Goal: Information Seeking & Learning: Learn about a topic

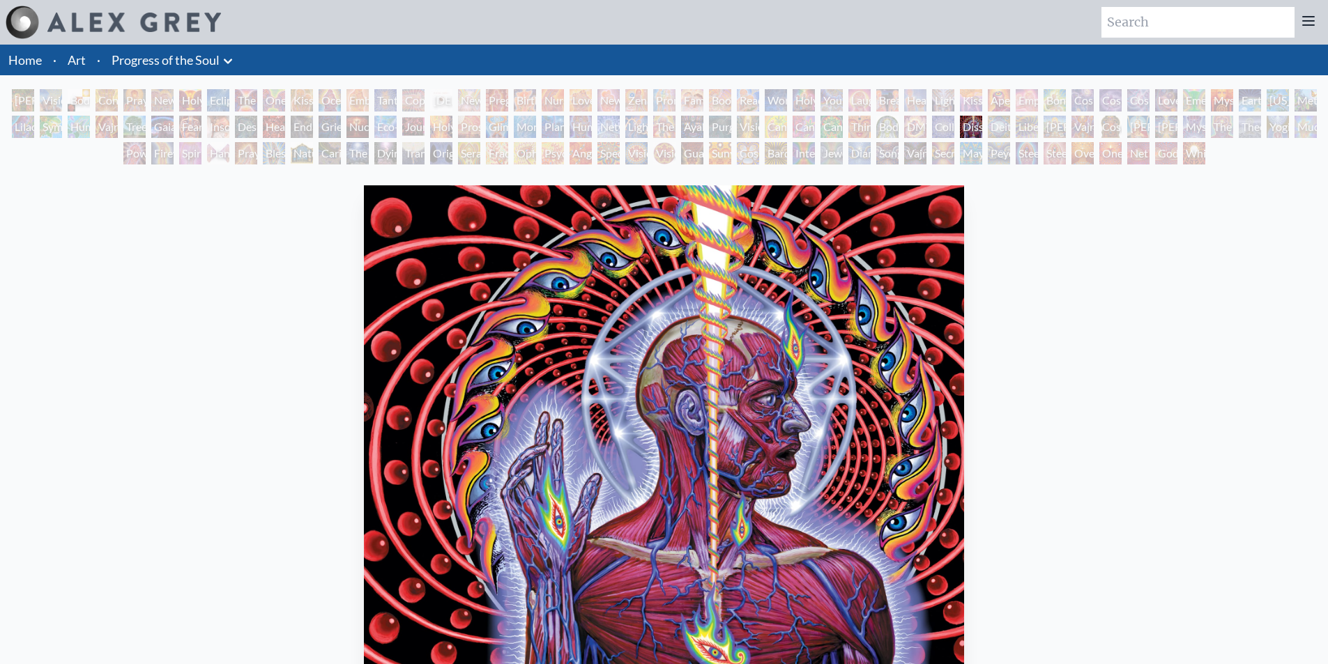
click at [919, 118] on div "DMT - The Spirit Molecule" at bounding box center [915, 127] width 22 height 22
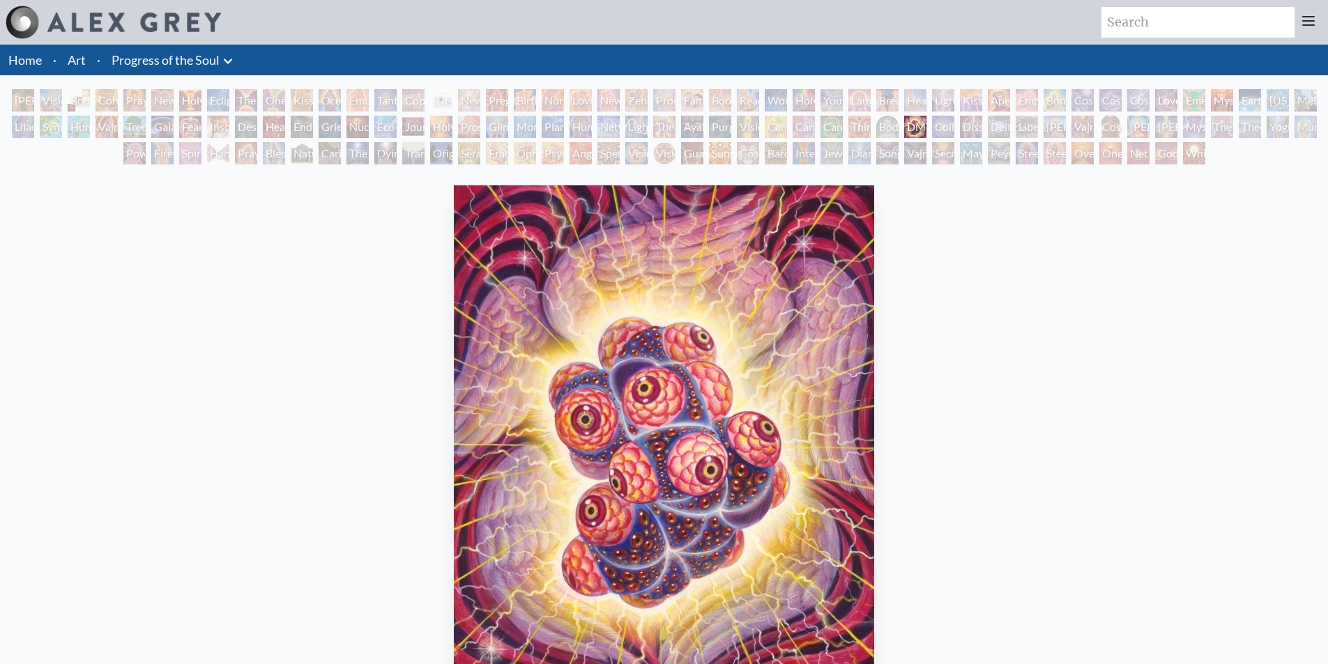
click at [885, 119] on div "Body/Mind as a Vibratory Field of Energy" at bounding box center [887, 127] width 22 height 22
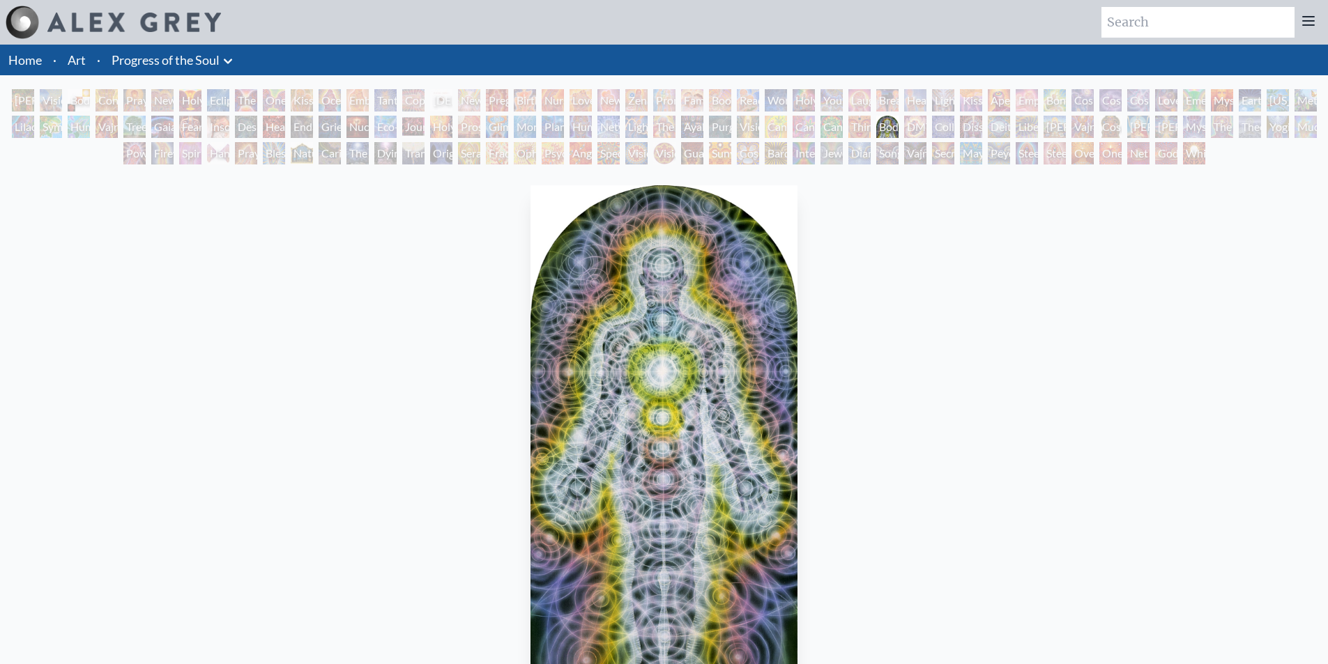
click at [829, 115] on div "[PERSON_NAME] & Eve Visionary Origin of Language Body, Mind, Spirit Contemplati…" at bounding box center [664, 128] width 1328 height 79
click at [823, 119] on div "Cannabacchus" at bounding box center [832, 127] width 22 height 22
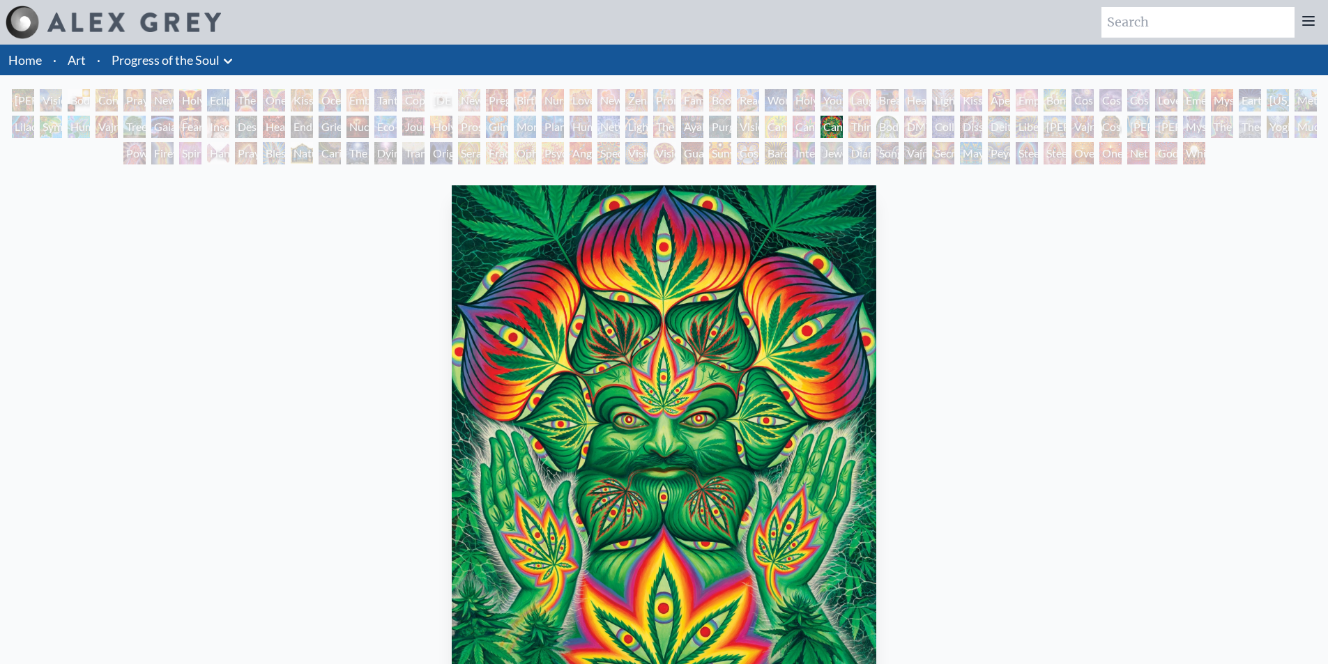
click at [784, 122] on div "Cannabis Mudra" at bounding box center [776, 127] width 22 height 22
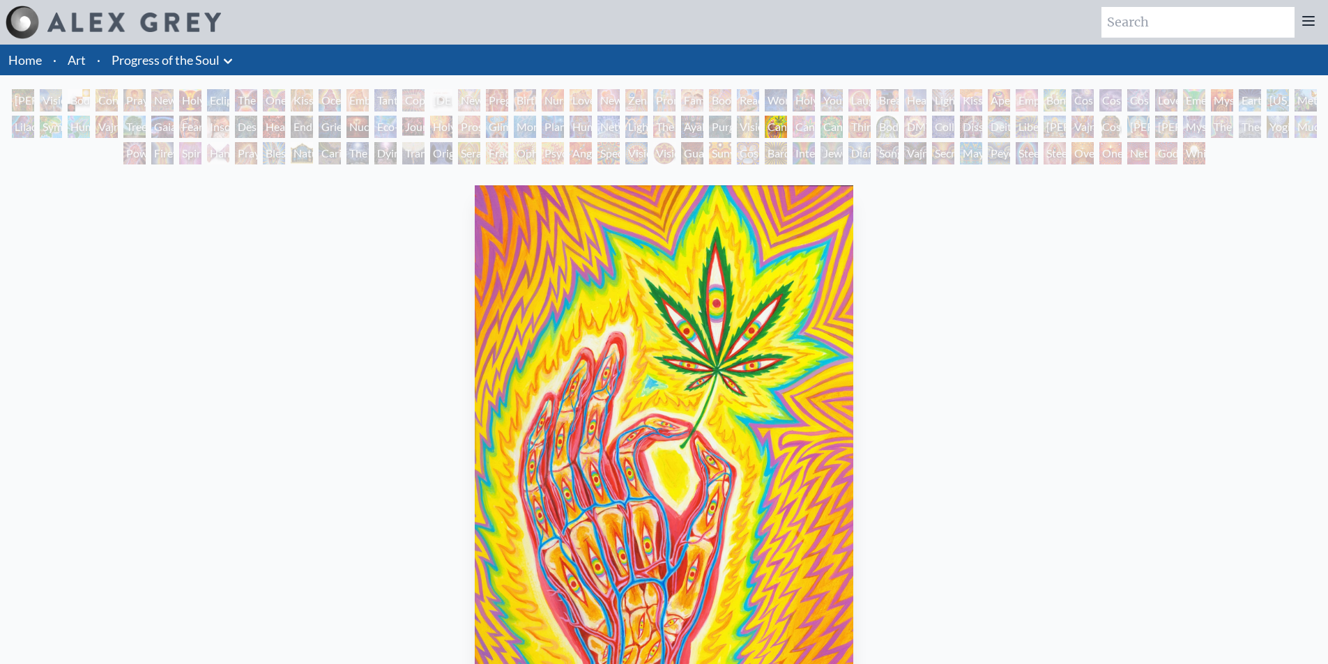
click at [760, 121] on div "[PERSON_NAME] & Eve Visionary Origin of Language Body, Mind, Spirit Contemplati…" at bounding box center [664, 128] width 1328 height 79
click at [773, 124] on div "Cannabis Mudra" at bounding box center [776, 127] width 22 height 22
click at [721, 123] on div "Purging" at bounding box center [720, 127] width 22 height 22
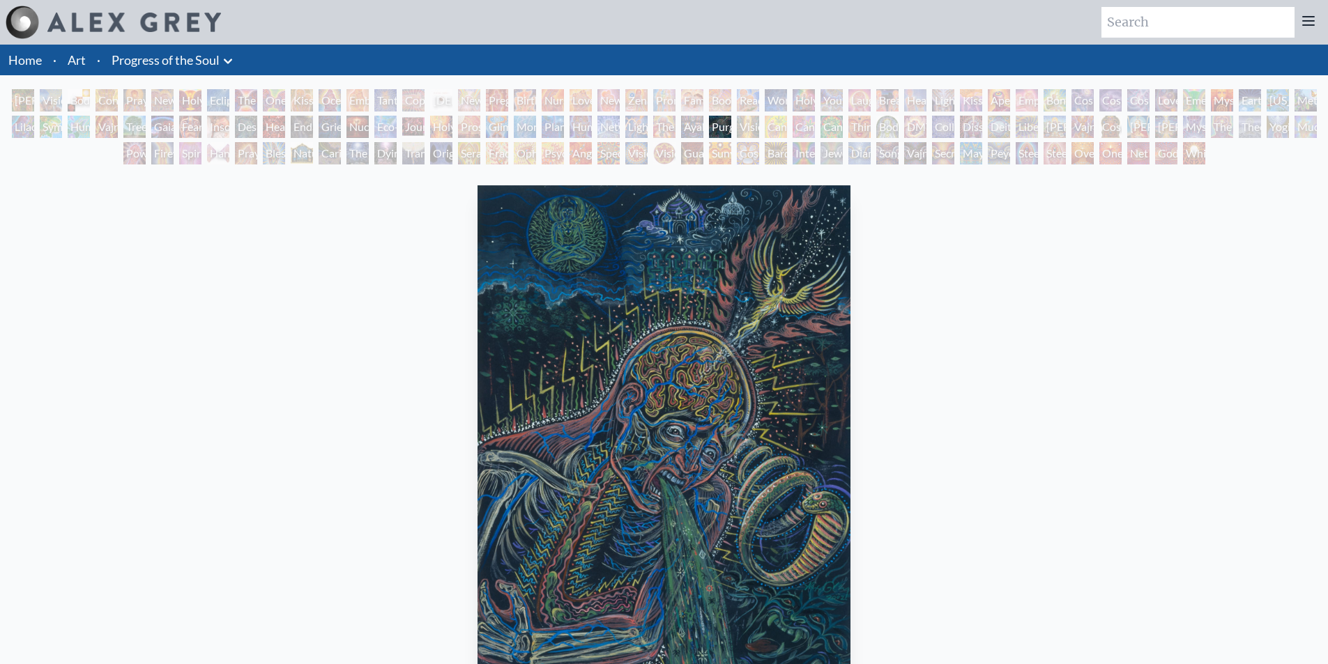
click at [690, 121] on div "Ayahuasca Visitation" at bounding box center [692, 127] width 22 height 22
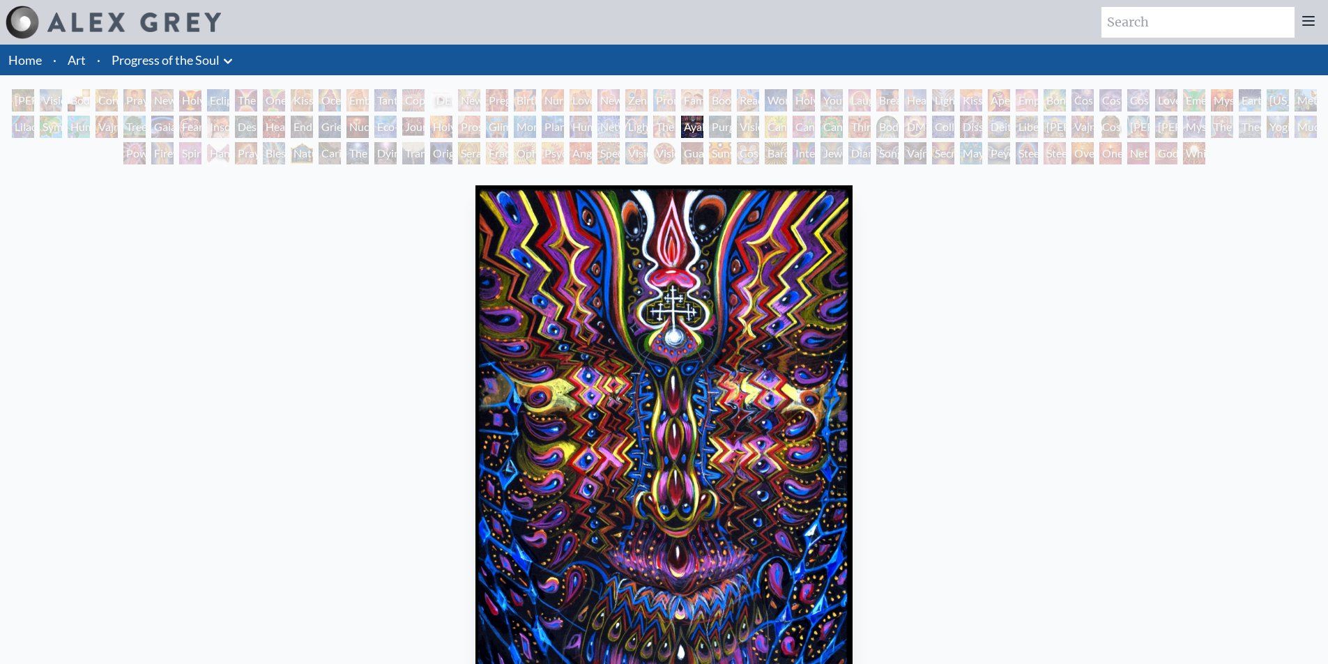
click at [681, 120] on div "Ayahuasca Visitation" at bounding box center [692, 127] width 22 height 22
click at [661, 119] on div "The Shulgins and their Alchemical Angels" at bounding box center [664, 127] width 22 height 22
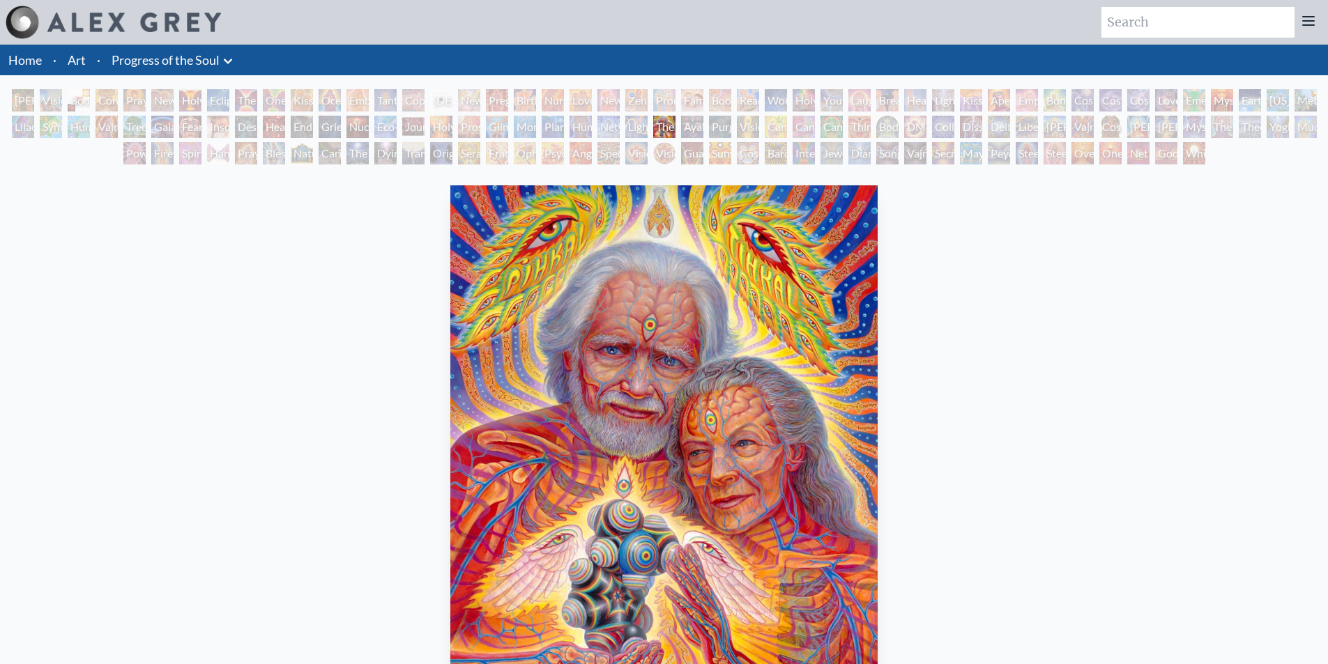
click at [691, 135] on div "Ayahuasca Visitation" at bounding box center [692, 127] width 22 height 22
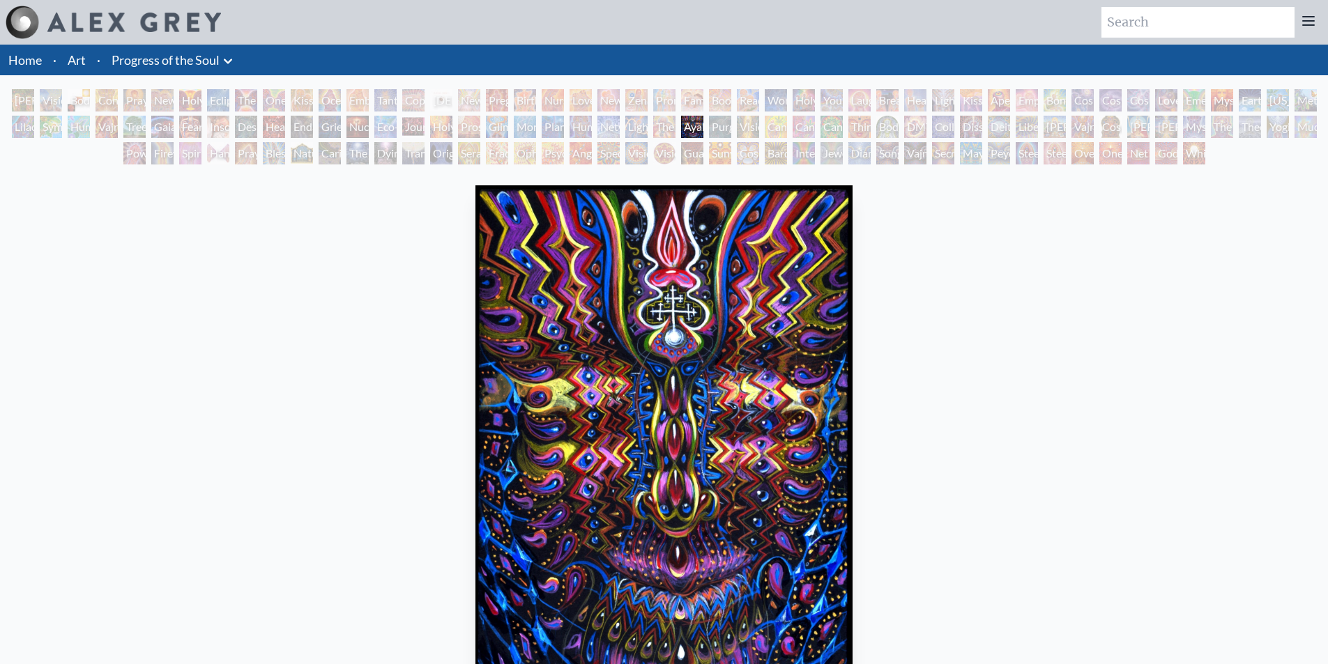
click at [603, 123] on div "Networks" at bounding box center [608, 127] width 22 height 22
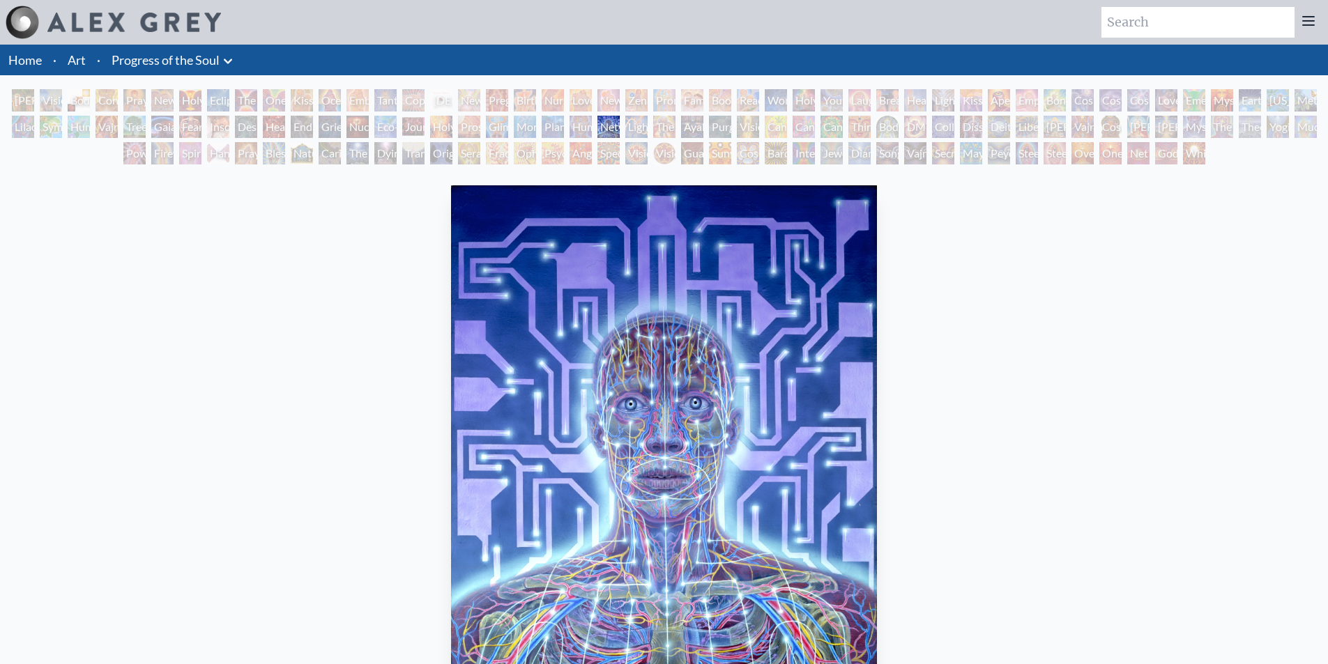
click at [607, 119] on div "Networks" at bounding box center [608, 127] width 22 height 22
click at [581, 122] on div "Human Geometry" at bounding box center [581, 127] width 22 height 22
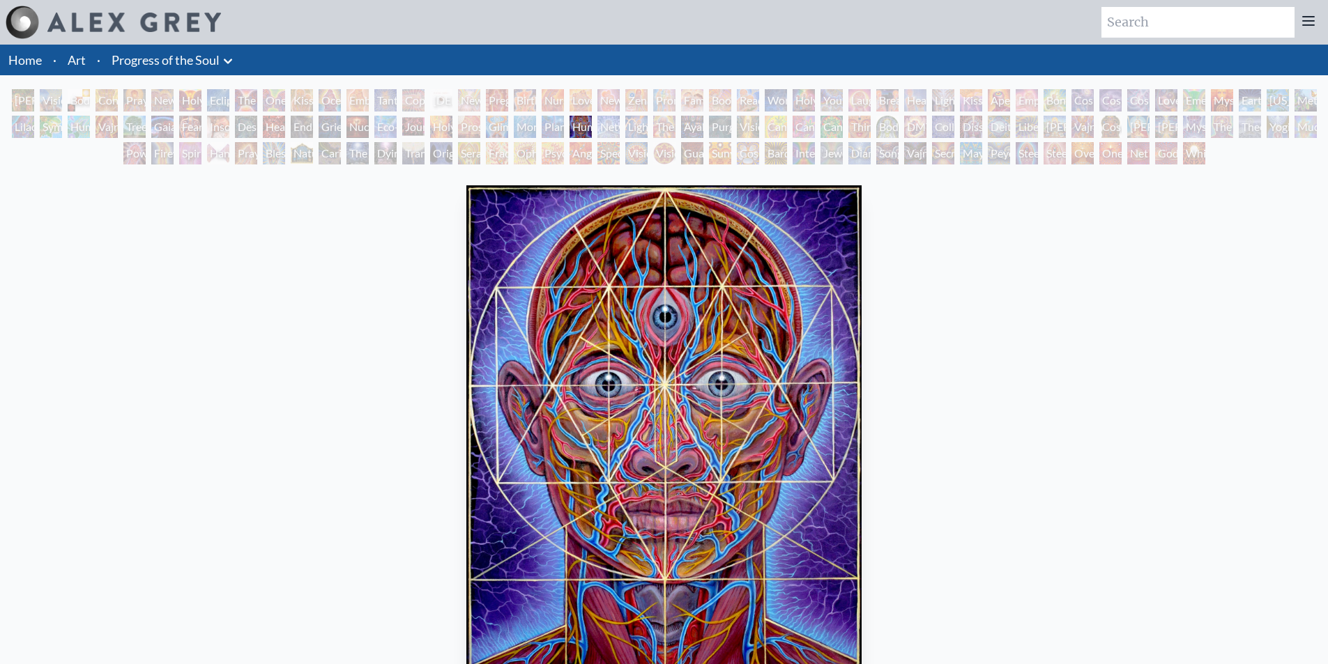
click at [558, 125] on div "Planetary Prayers" at bounding box center [553, 127] width 22 height 22
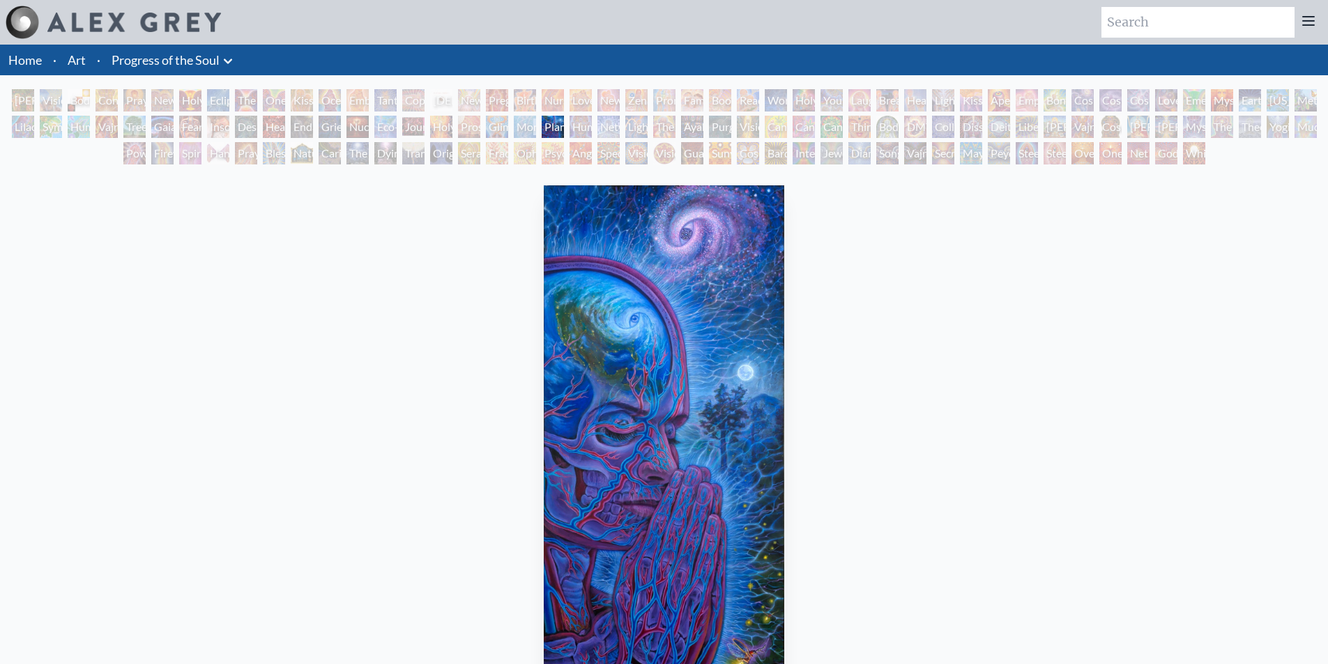
click at [523, 124] on div "Monochord" at bounding box center [525, 127] width 22 height 22
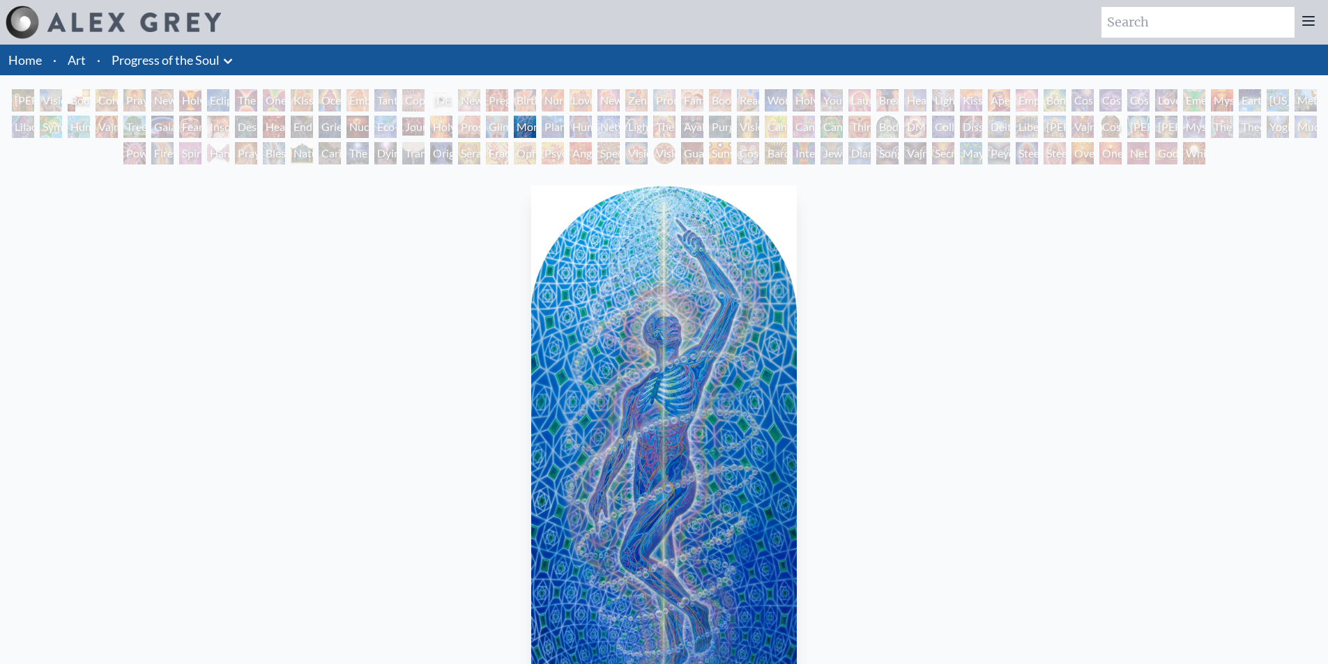
click at [508, 127] on div "Glimpsing the Empyrean" at bounding box center [497, 127] width 22 height 22
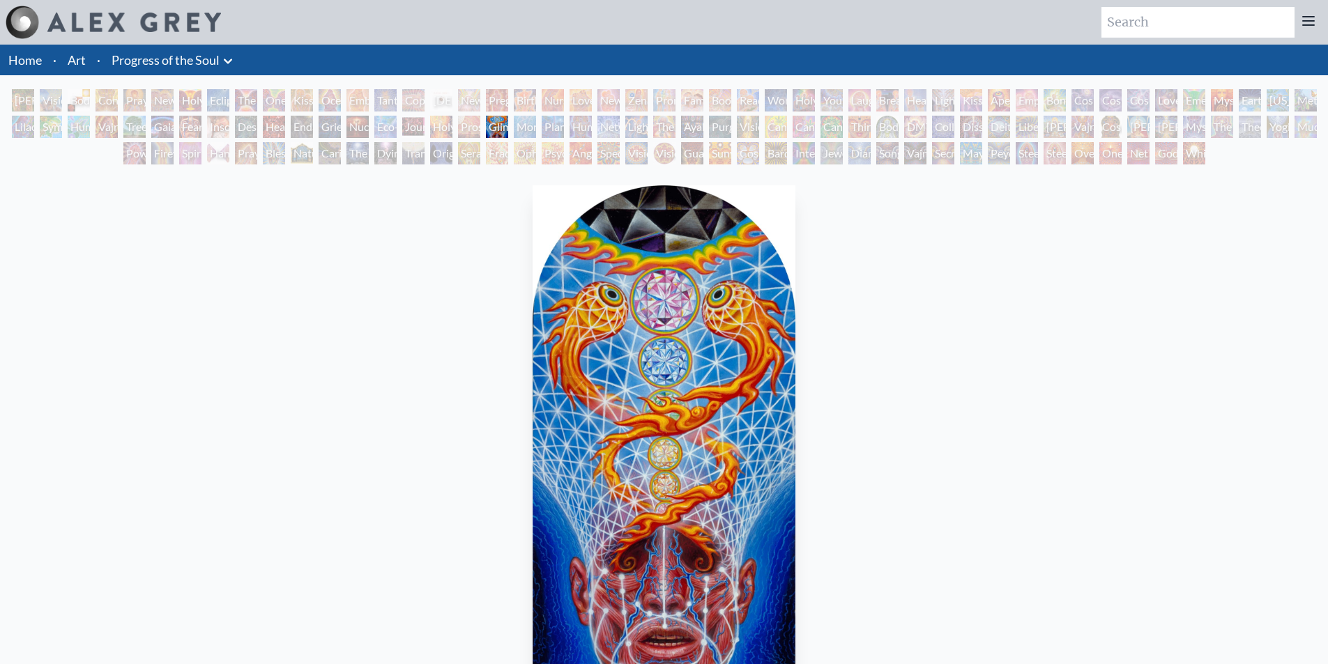
click at [476, 123] on div "Prostration" at bounding box center [469, 127] width 22 height 22
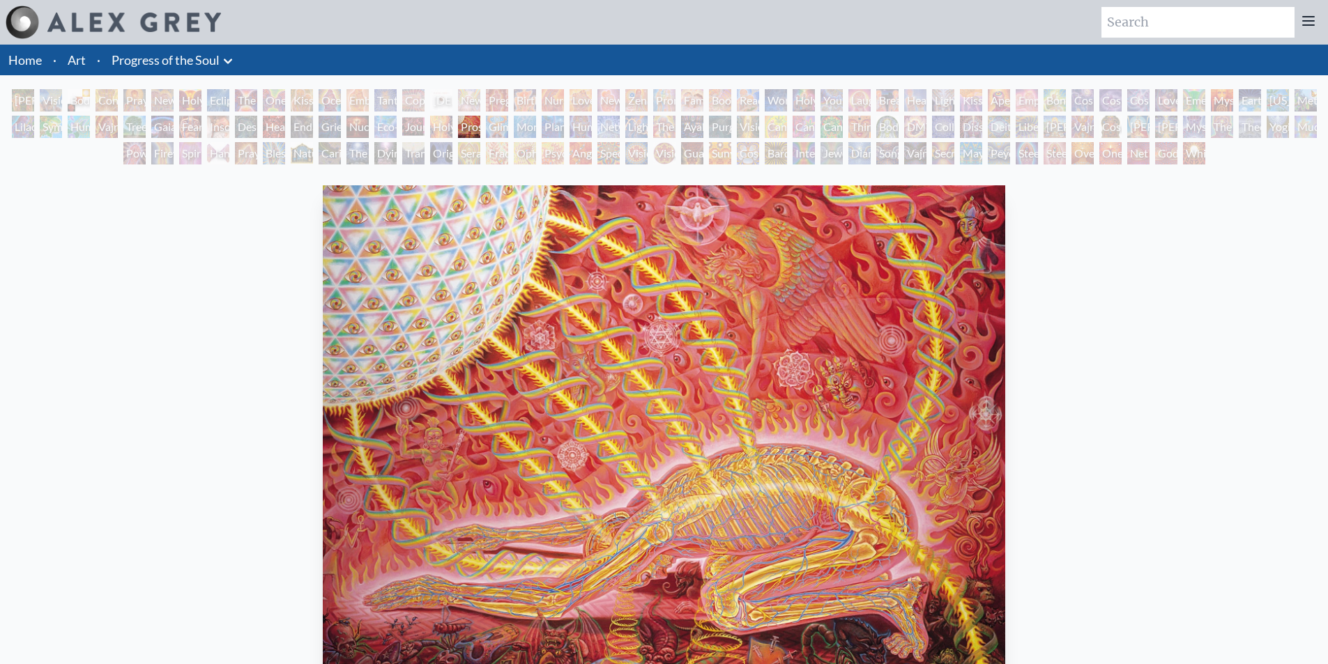
click at [440, 125] on div "Holy Fire" at bounding box center [441, 127] width 22 height 22
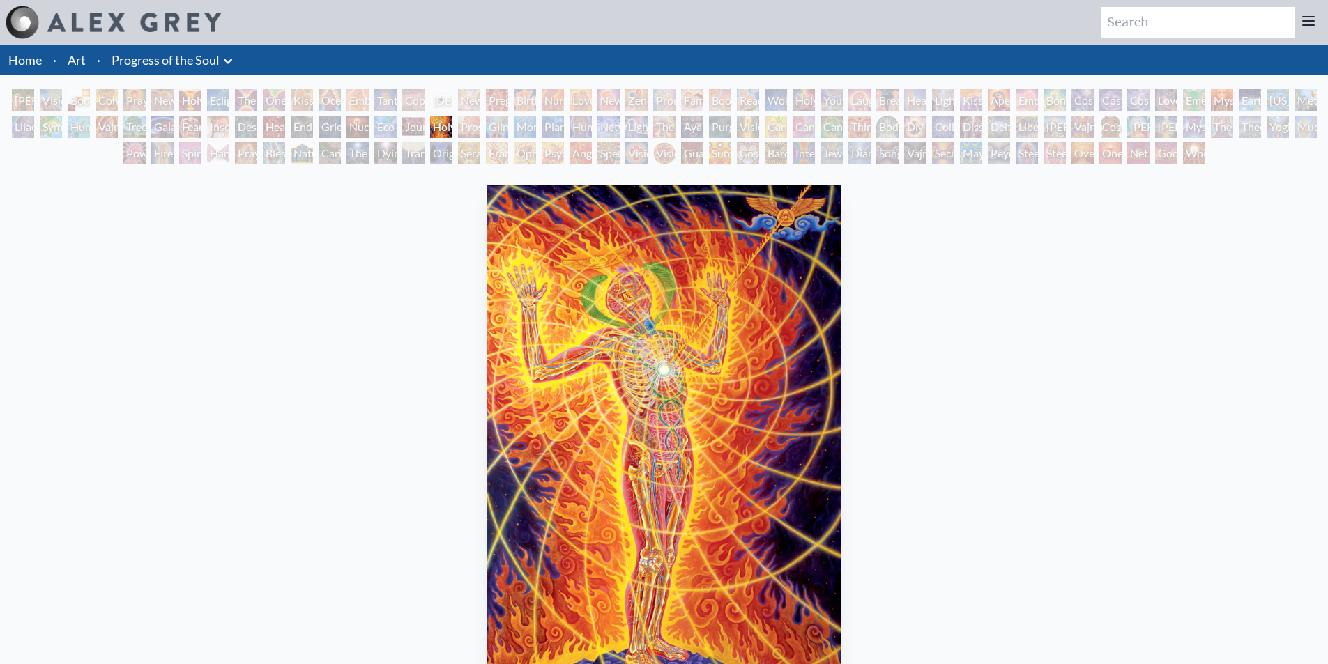
click at [419, 124] on div "Journey of the Wounded Healer" at bounding box center [413, 127] width 22 height 22
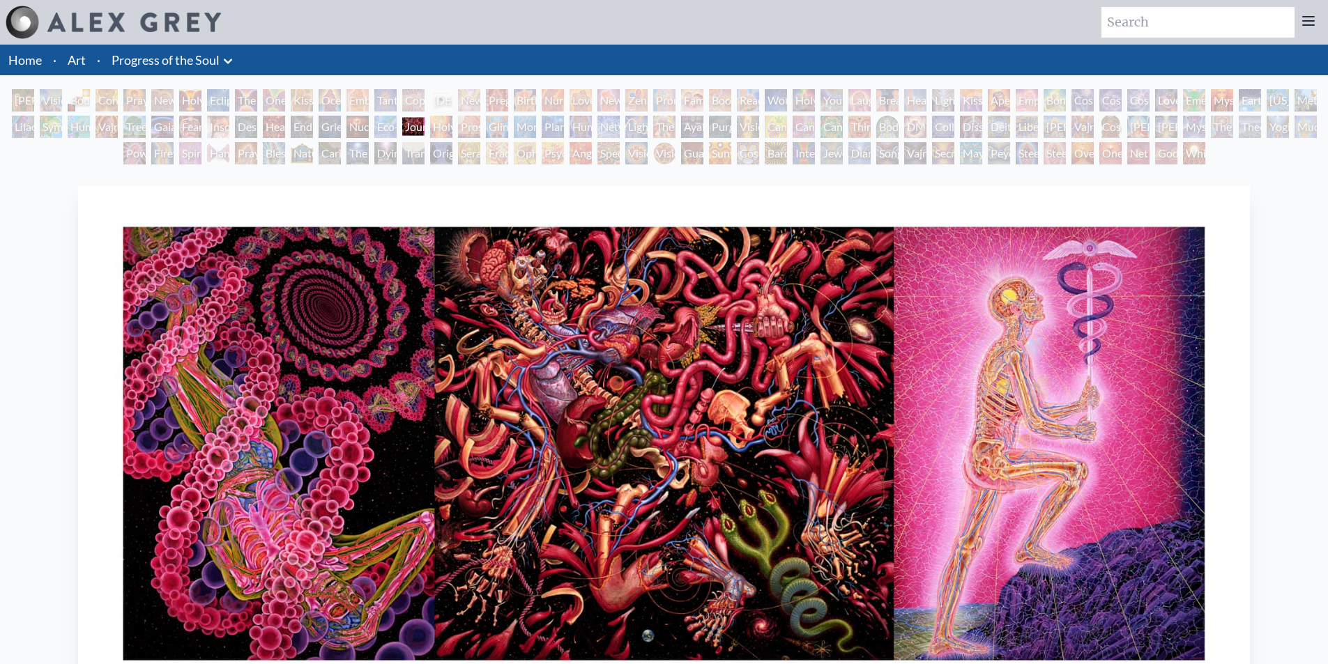
click at [402, 124] on div "Journey of the Wounded Healer" at bounding box center [413, 127] width 22 height 22
click at [388, 125] on div "Eco-Atlas" at bounding box center [385, 127] width 22 height 22
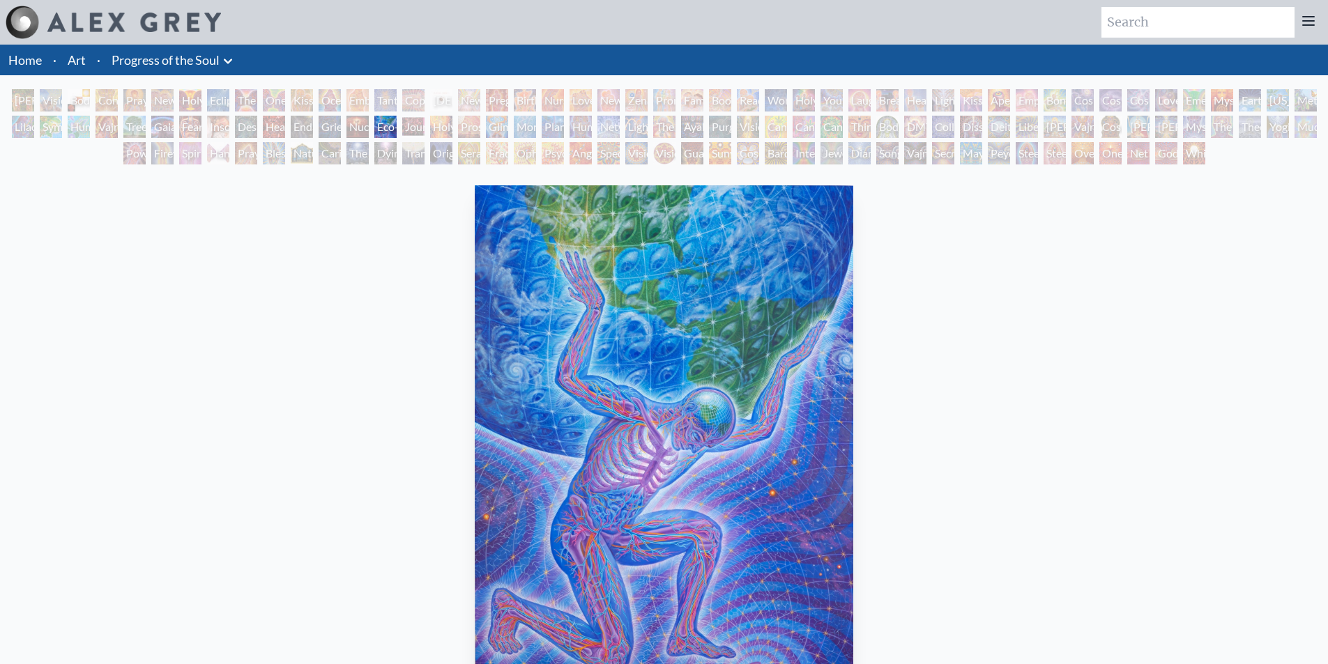
click at [367, 155] on div "The Soul Finds It's Way" at bounding box center [357, 153] width 22 height 22
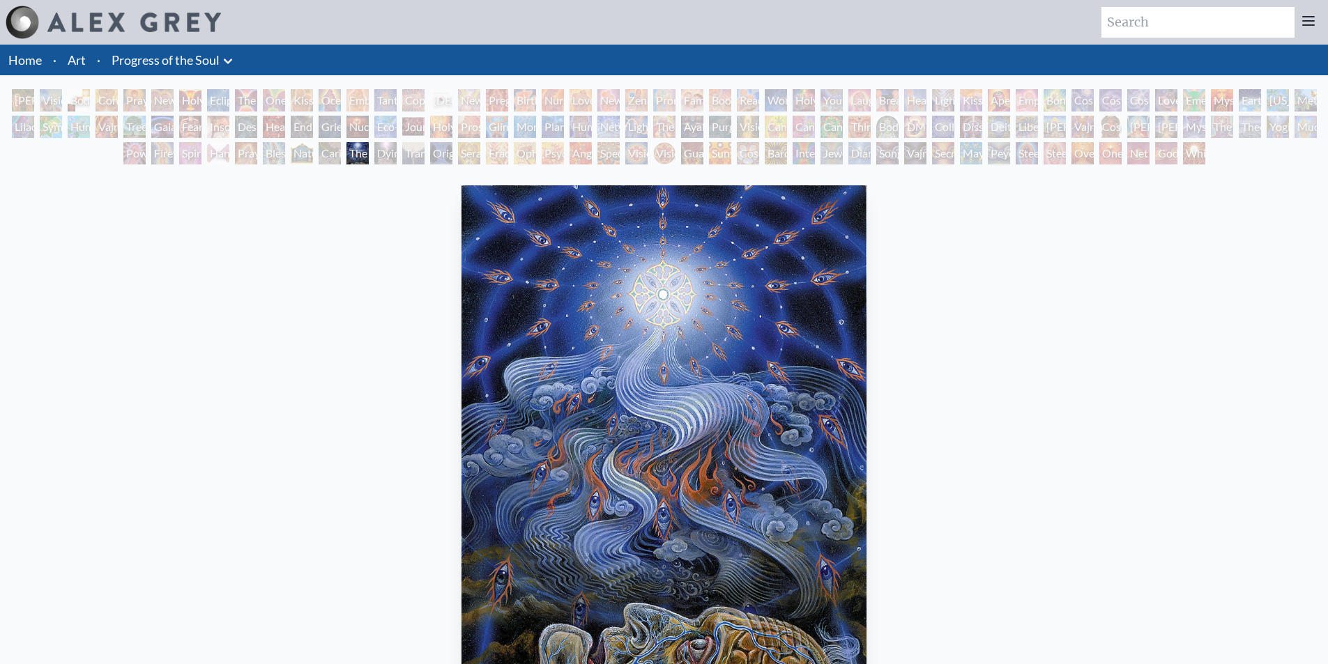
click at [264, 144] on div "Blessing Hand" at bounding box center [274, 153] width 22 height 22
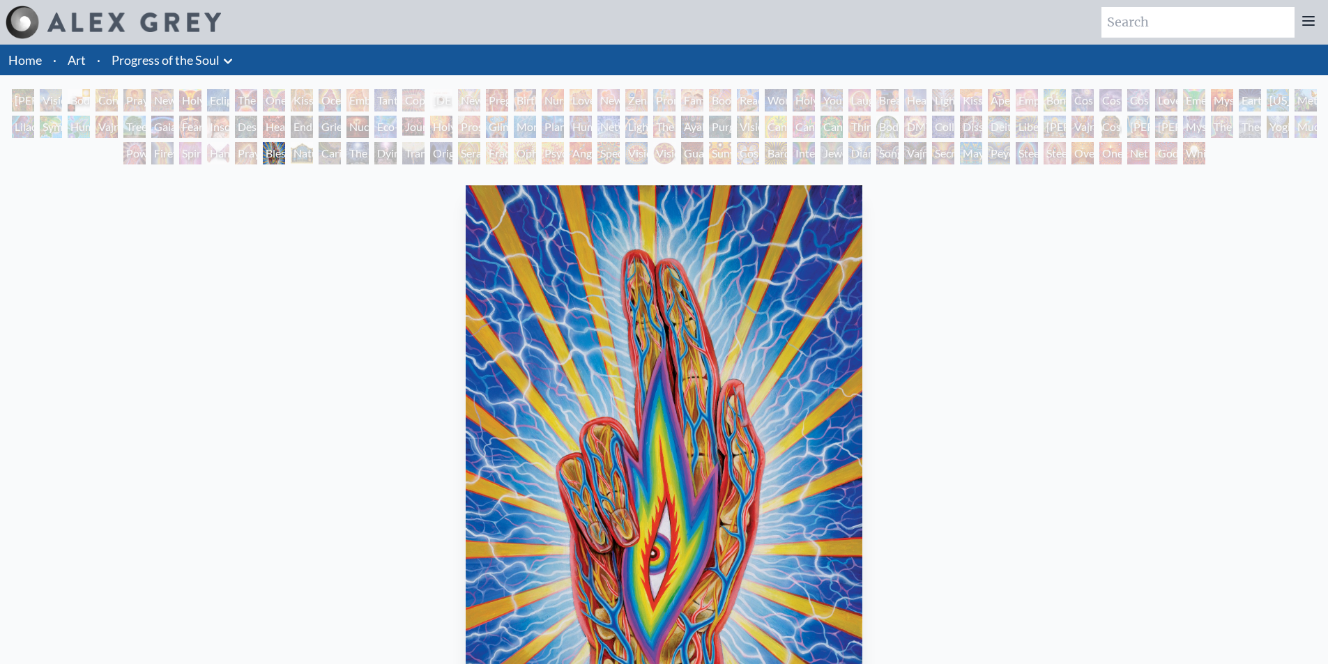
click at [1205, 151] on div "White Light" at bounding box center [1194, 153] width 22 height 22
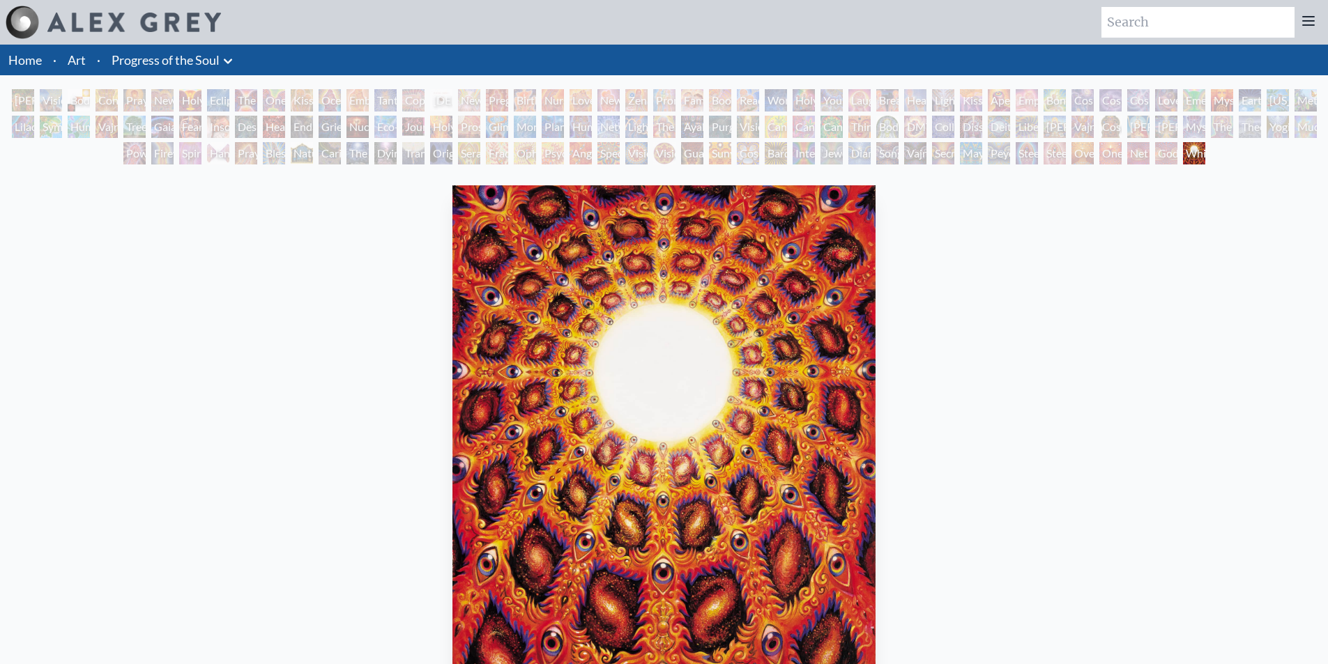
click at [277, 96] on div "One Taste" at bounding box center [274, 100] width 22 height 22
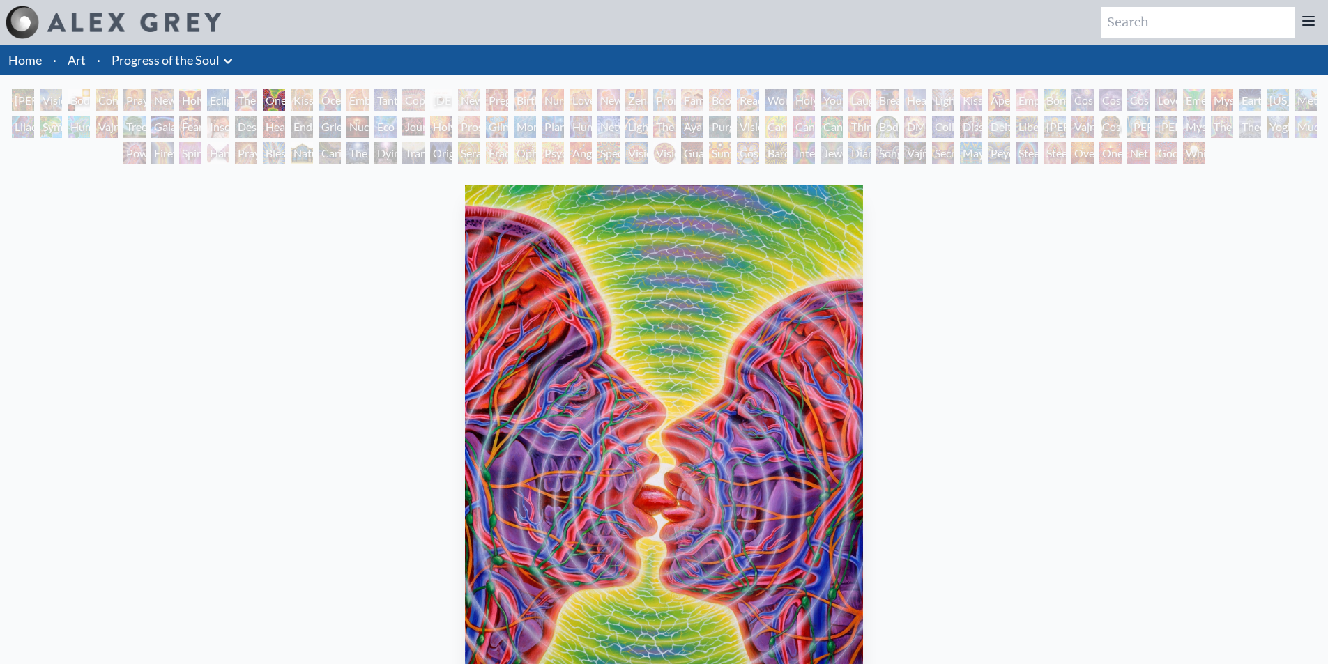
click at [600, 97] on div "New Family" at bounding box center [608, 100] width 22 height 22
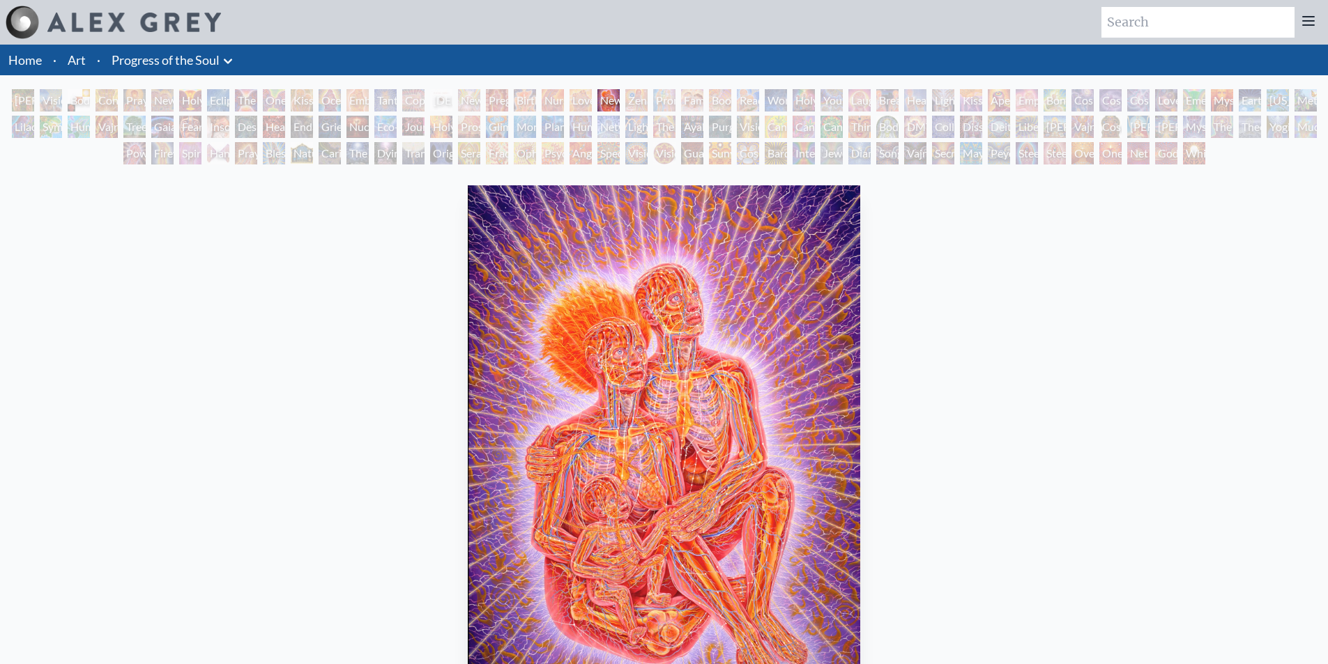
click at [724, 105] on div "Boo-boo" at bounding box center [720, 100] width 22 height 22
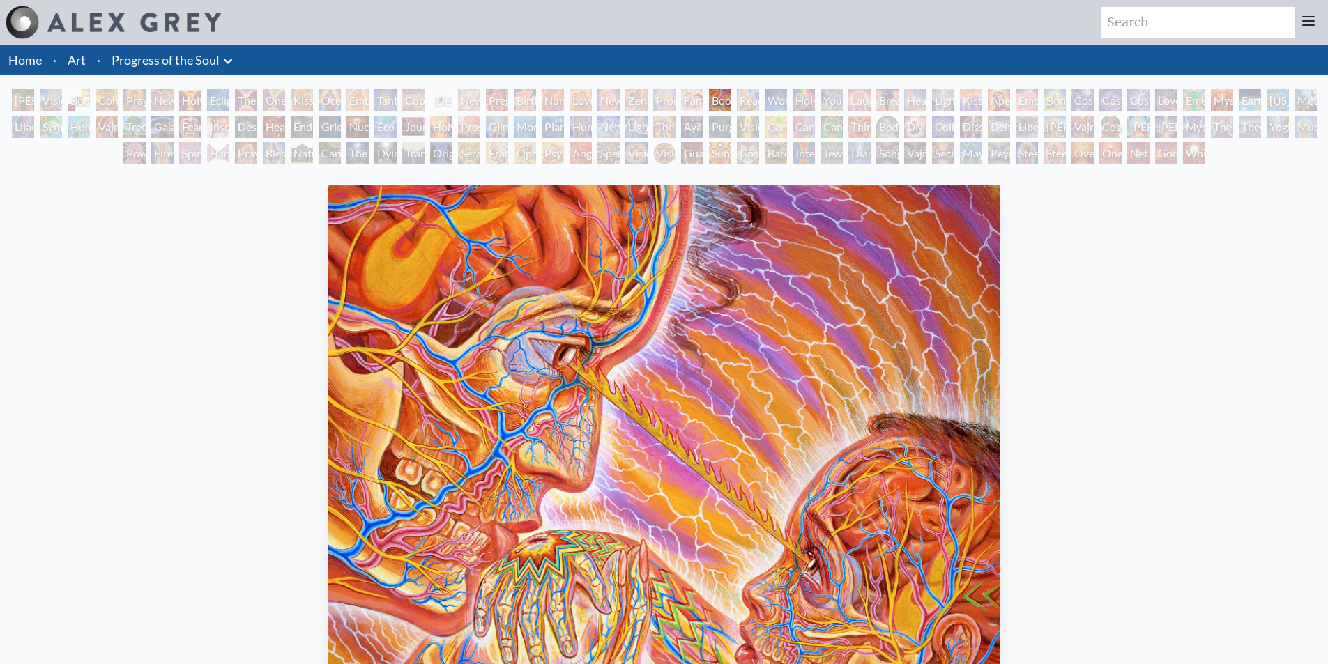
click at [798, 98] on div "Holy Family" at bounding box center [804, 100] width 22 height 22
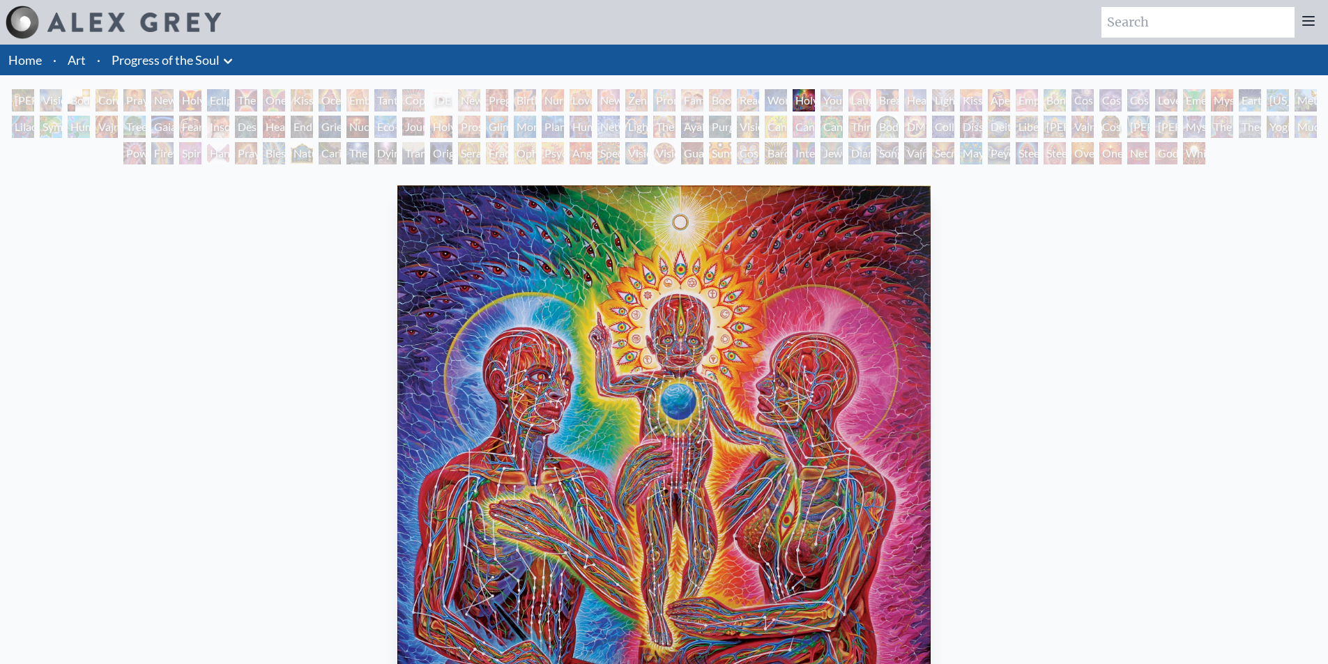
click at [815, 102] on div "Holy Family" at bounding box center [804, 100] width 22 height 22
click at [871, 93] on div "Laughing Man" at bounding box center [859, 100] width 22 height 22
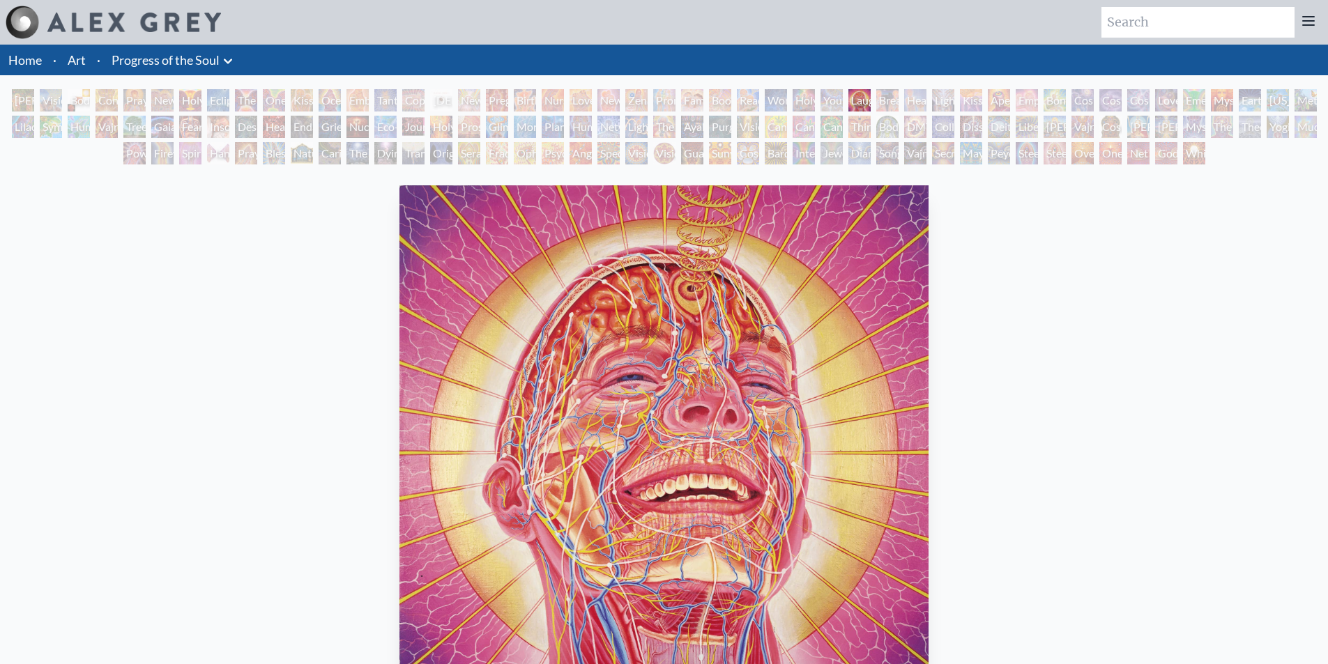
click at [954, 97] on div "Lightweaver" at bounding box center [943, 100] width 22 height 22
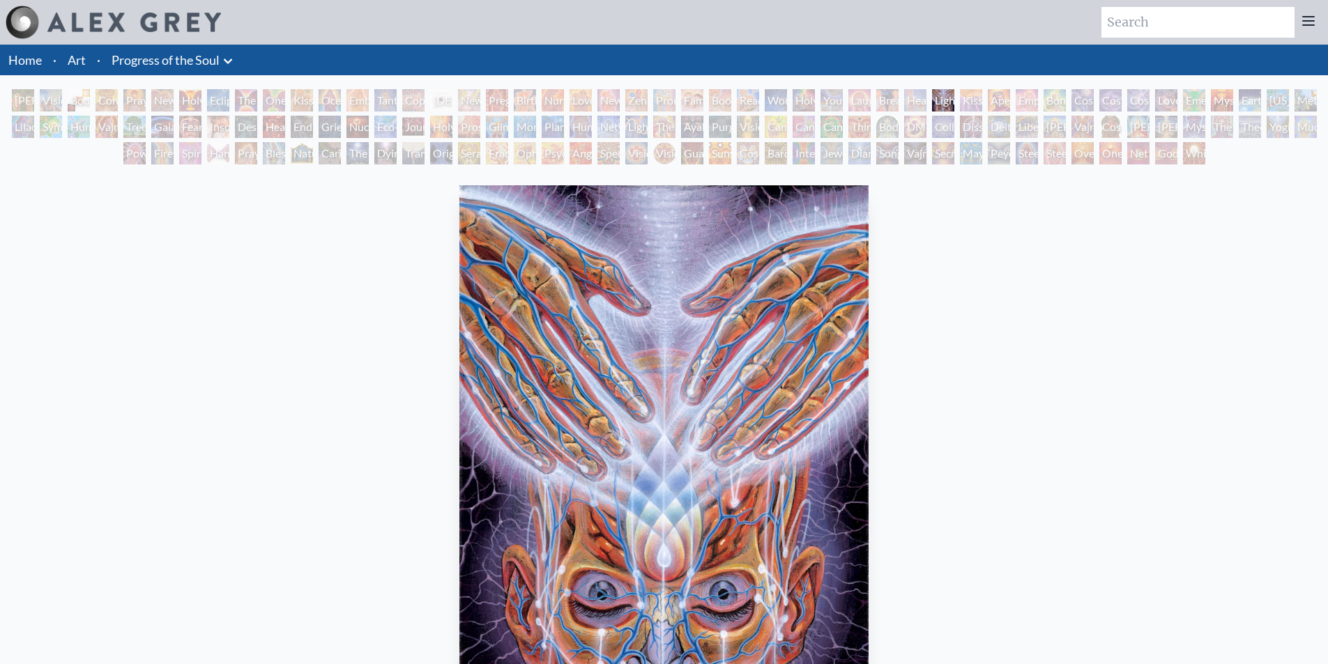
click at [982, 99] on div "Kiss of the [MEDICAL_DATA]" at bounding box center [971, 100] width 22 height 22
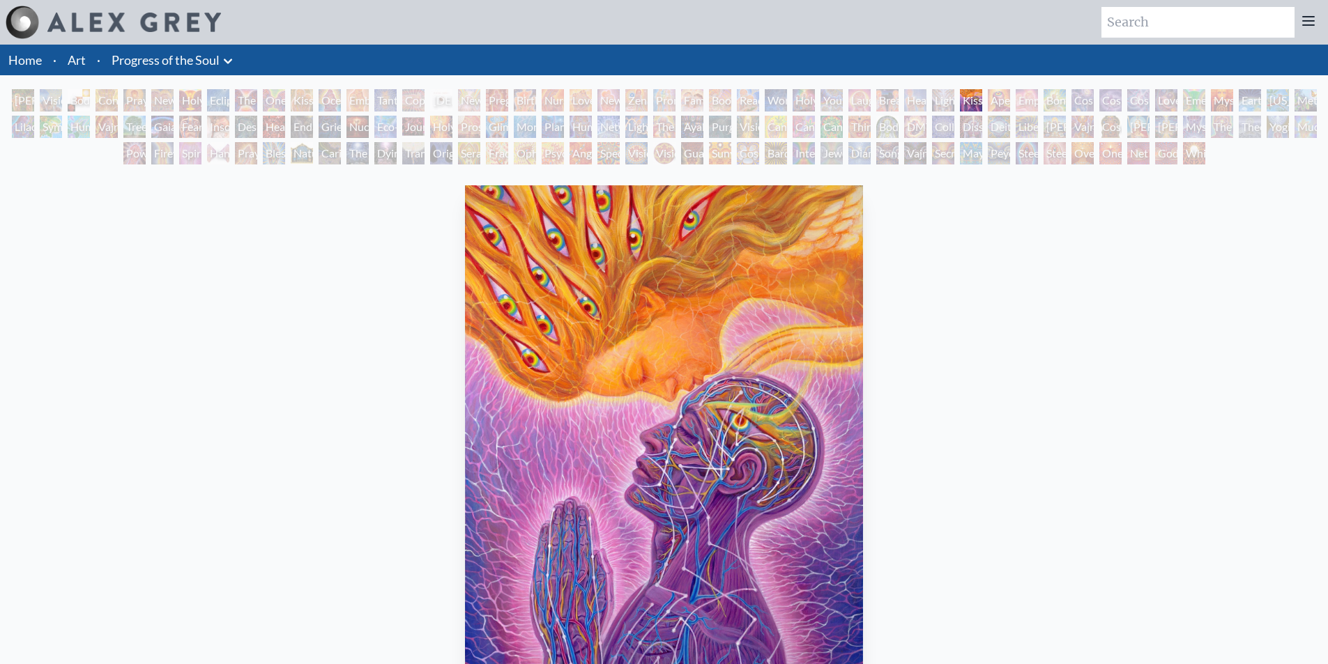
click at [1122, 95] on div "Cosmic Artist" at bounding box center [1110, 100] width 22 height 22
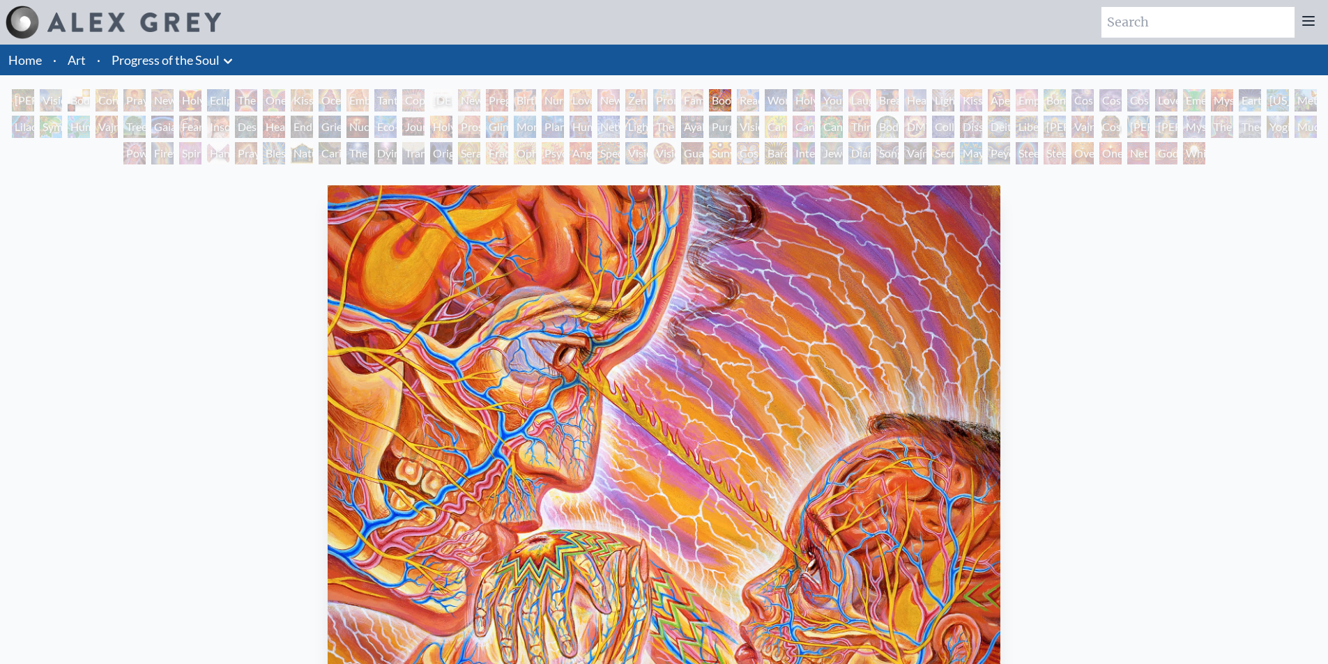
click at [103, 36] on div at bounding box center [113, 22] width 215 height 33
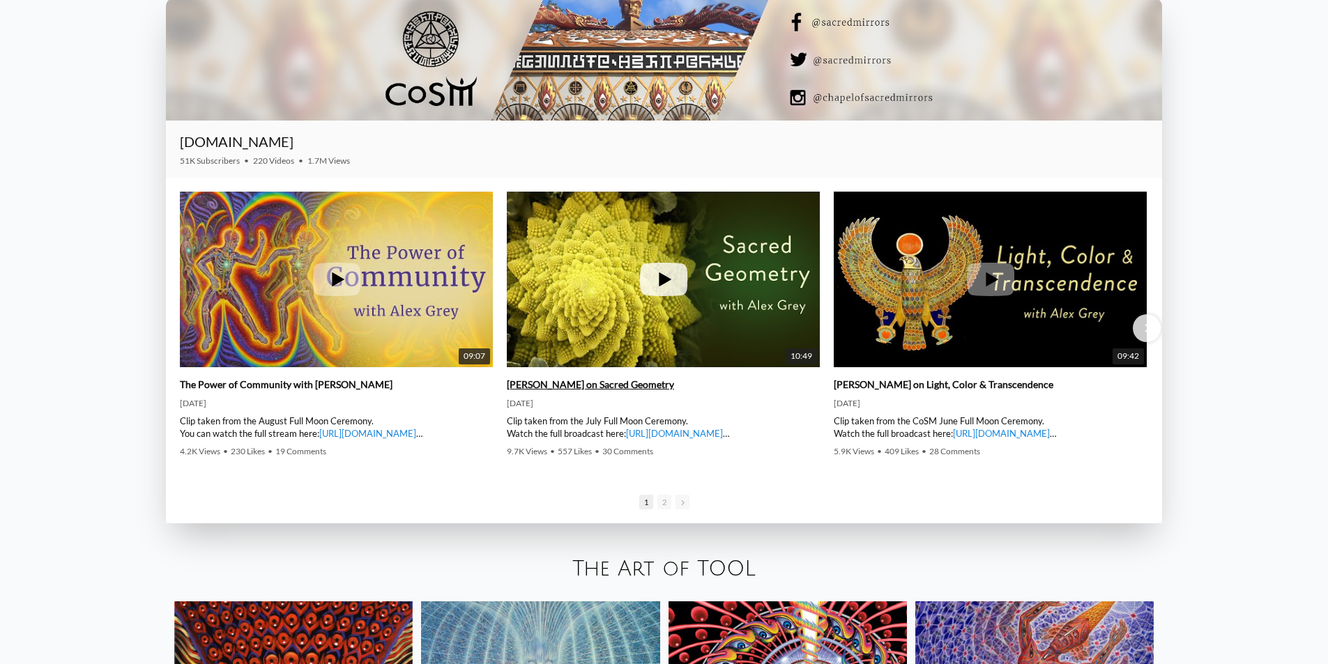
scroll to position [2370, 0]
